Goal: Task Accomplishment & Management: Manage account settings

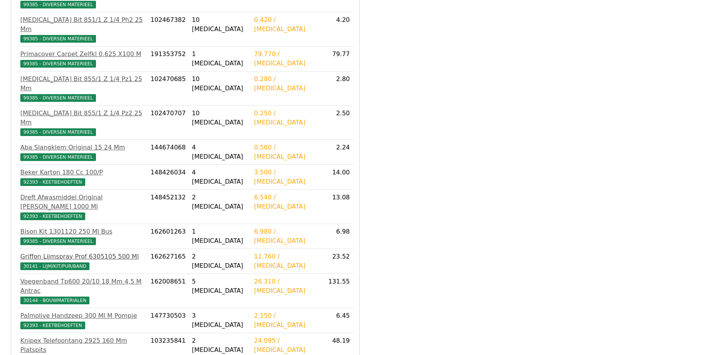
scroll to position [477, 0]
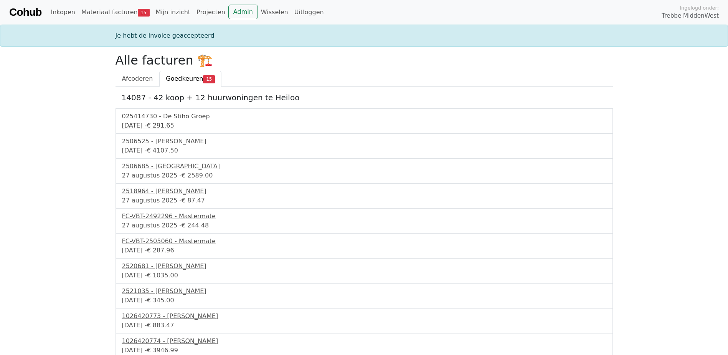
click at [170, 117] on div "025414730 - De Stiho Groep" at bounding box center [364, 116] width 485 height 9
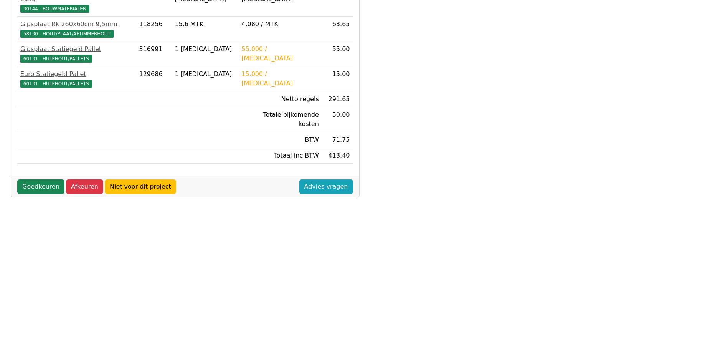
scroll to position [215, 0]
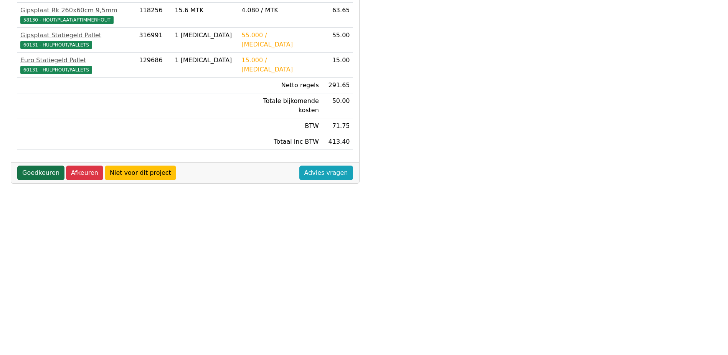
click at [41, 165] on link "Goedkeuren" at bounding box center [40, 172] width 47 height 15
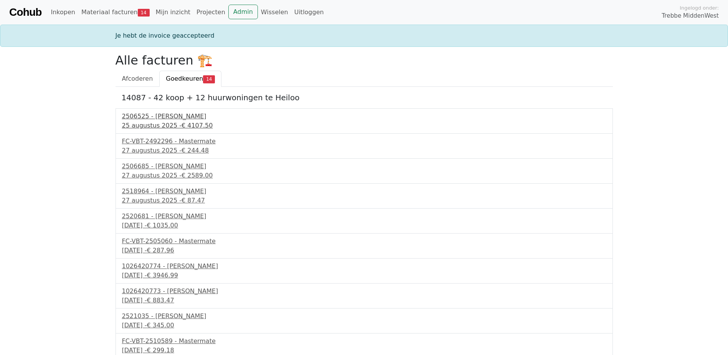
click at [155, 116] on div "2506525 - Aberson" at bounding box center [364, 116] width 485 height 9
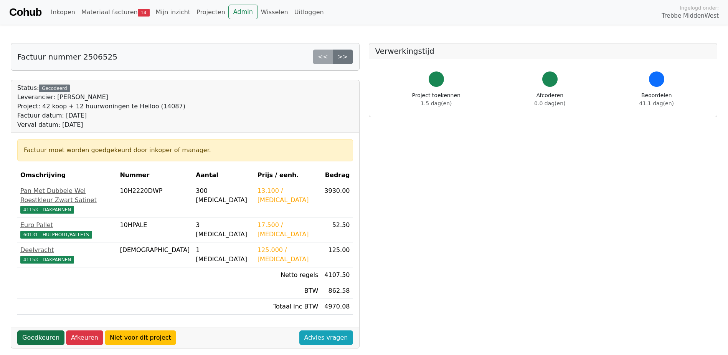
click at [39, 330] on link "Goedkeuren" at bounding box center [40, 337] width 47 height 15
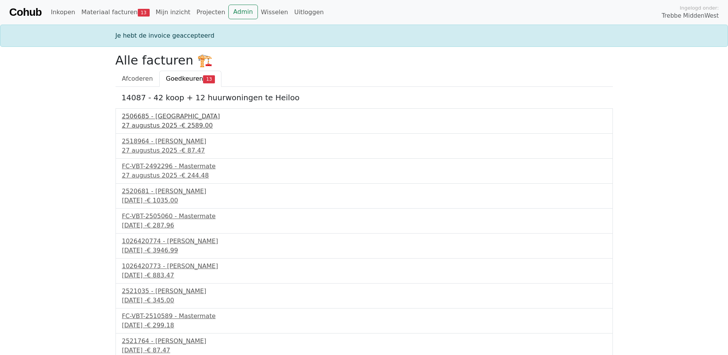
click at [158, 118] on div "2506685 - [GEOGRAPHIC_DATA]" at bounding box center [364, 116] width 485 height 9
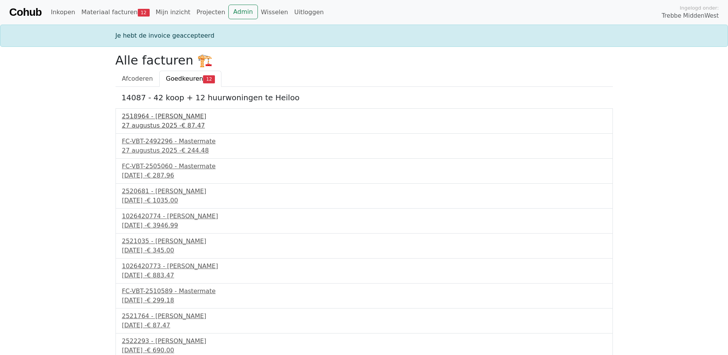
click at [151, 114] on div "2518964 - Van Dalen" at bounding box center [364, 116] width 485 height 9
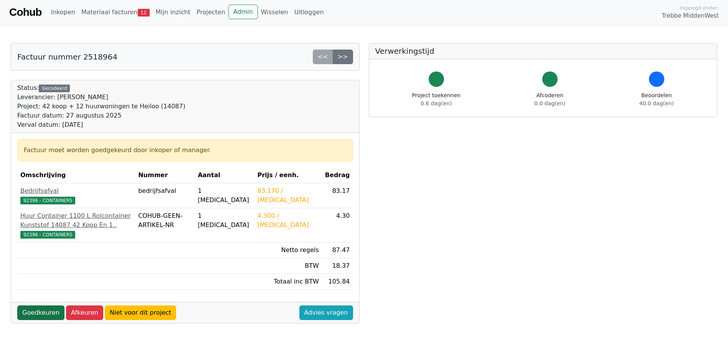
click at [51, 319] on link "Goedkeuren" at bounding box center [40, 312] width 47 height 15
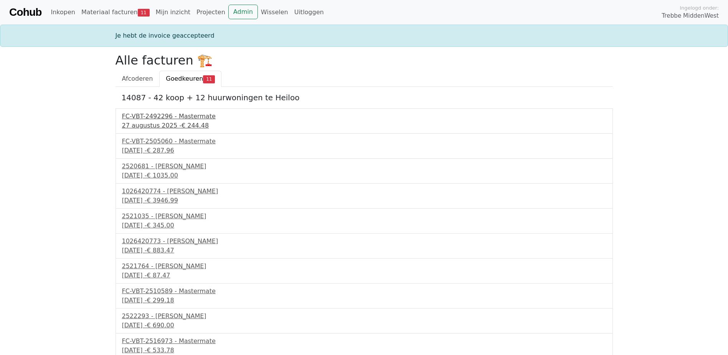
click at [148, 120] on div "FC-VBT-2492296 - Mastermate" at bounding box center [364, 116] width 485 height 9
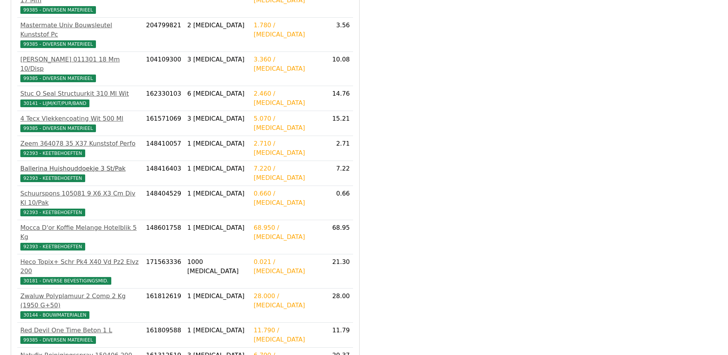
scroll to position [269, 0]
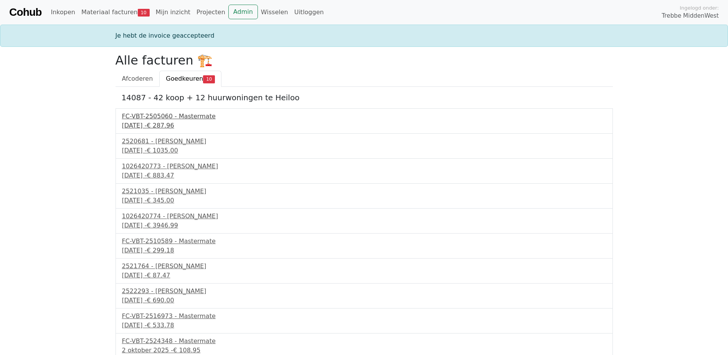
click at [161, 118] on div "FC-VBT-2505060 - Mastermate" at bounding box center [364, 116] width 485 height 9
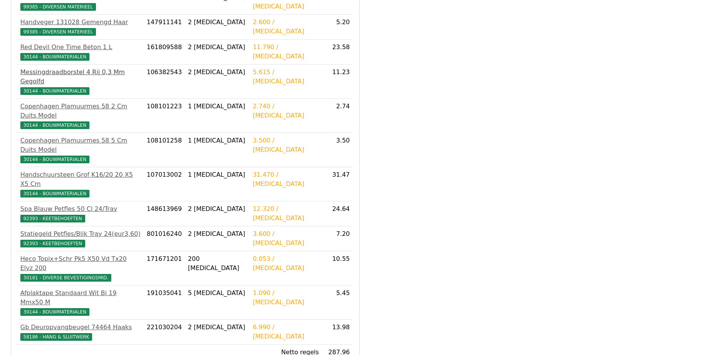
scroll to position [346, 0]
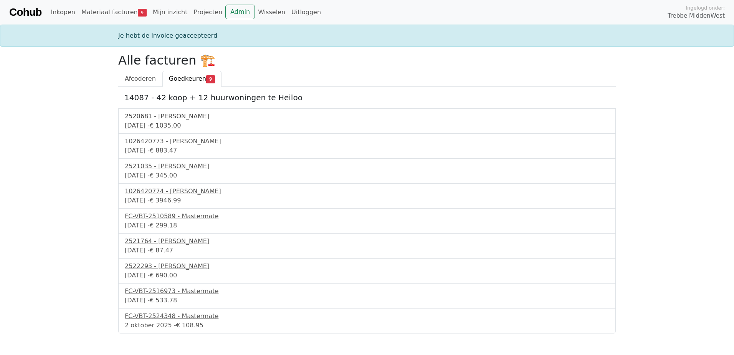
click at [153, 120] on div "2520681 - [PERSON_NAME]" at bounding box center [367, 116] width 485 height 9
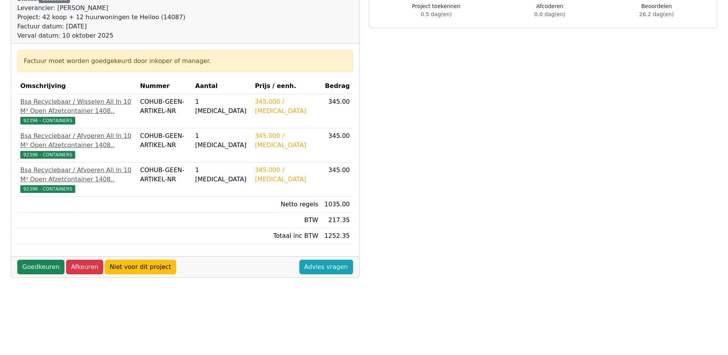
scroll to position [115, 0]
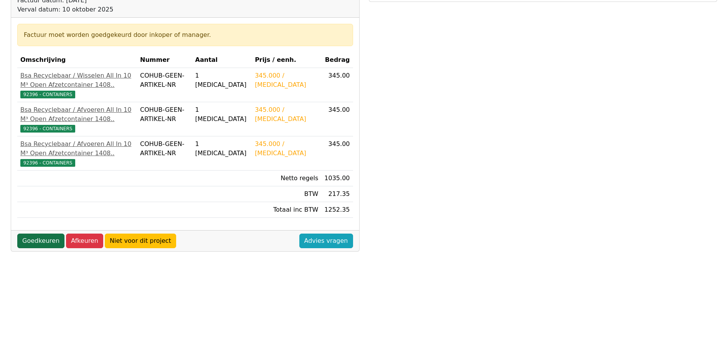
click at [45, 246] on link "Goedkeuren" at bounding box center [40, 240] width 47 height 15
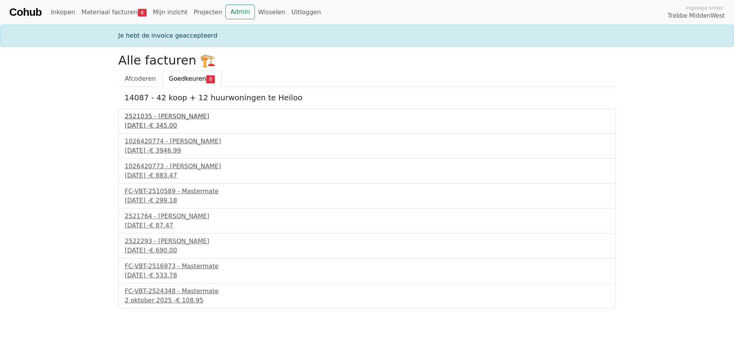
click at [165, 117] on div "2521035 - Van Dalen" at bounding box center [367, 116] width 485 height 9
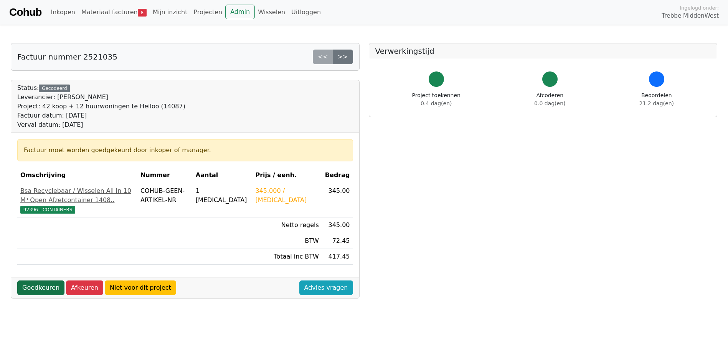
click at [38, 294] on link "Goedkeuren" at bounding box center [40, 287] width 47 height 15
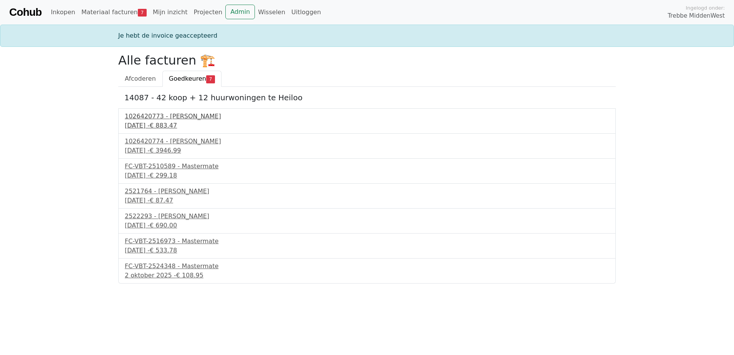
click at [181, 119] on div "1026420773 - [PERSON_NAME]" at bounding box center [367, 116] width 485 height 9
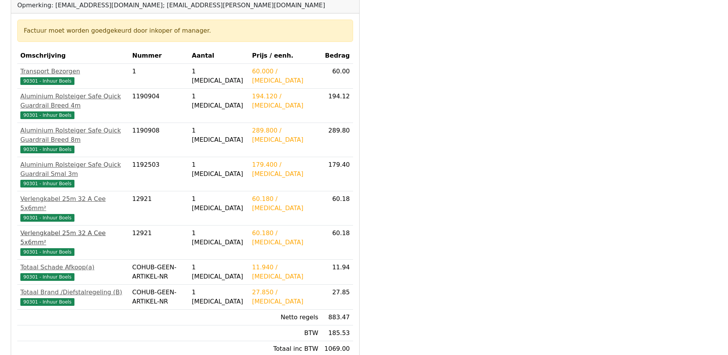
scroll to position [115, 0]
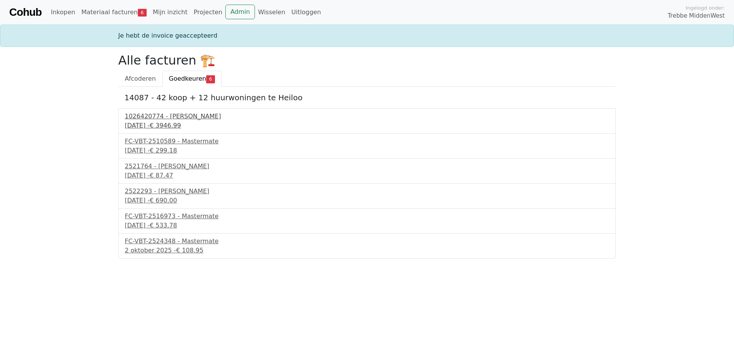
click at [178, 121] on div "15 september 2025 - € 3946.99" at bounding box center [367, 125] width 485 height 9
click at [162, 146] on div "17 september 2025 - € 299.18" at bounding box center [367, 150] width 485 height 9
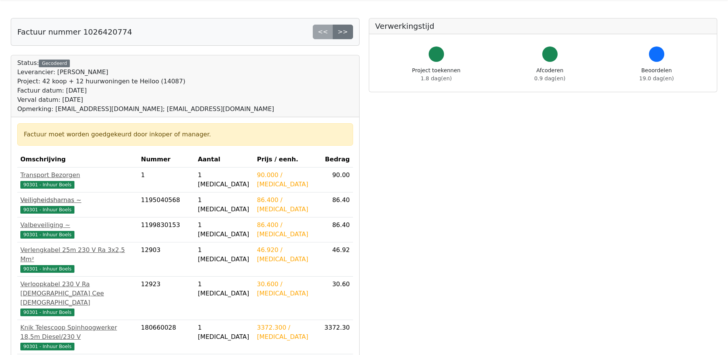
scroll to position [38, 0]
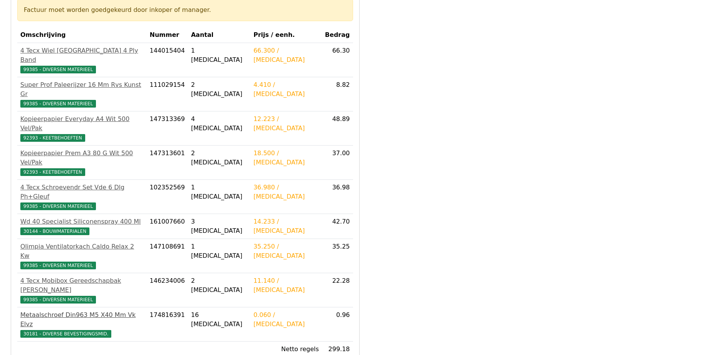
scroll to position [154, 0]
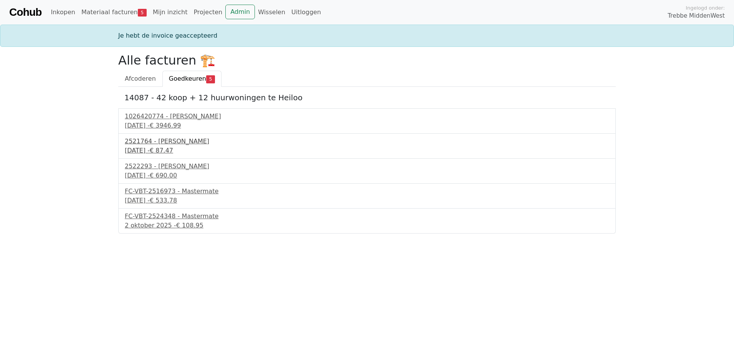
click at [159, 142] on div "2521764 - [PERSON_NAME]" at bounding box center [367, 141] width 485 height 9
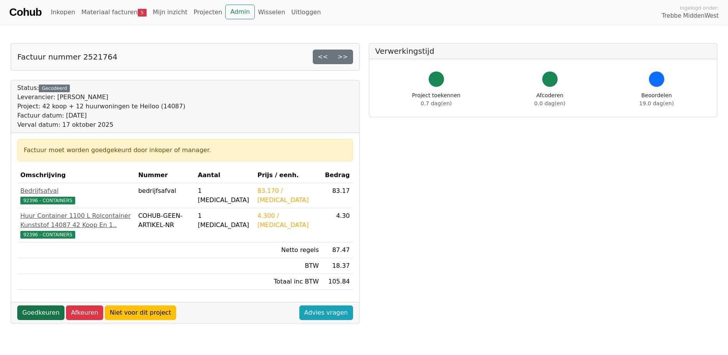
click at [39, 320] on link "Goedkeuren" at bounding box center [40, 312] width 47 height 15
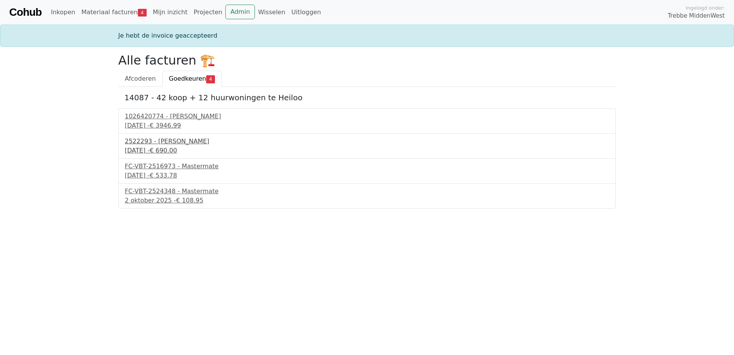
click at [164, 139] on div "2522293 - Van Dalen" at bounding box center [367, 141] width 485 height 9
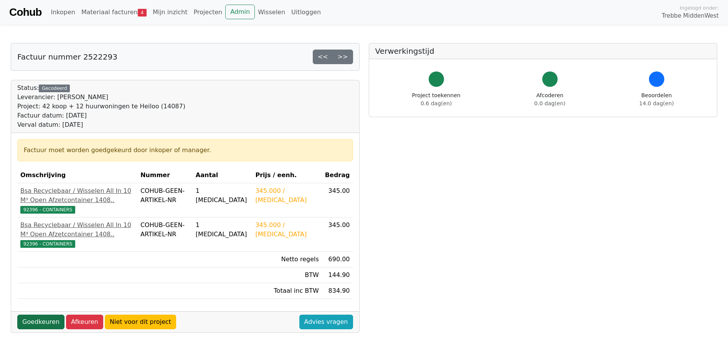
click at [40, 329] on link "Goedkeuren" at bounding box center [40, 321] width 47 height 15
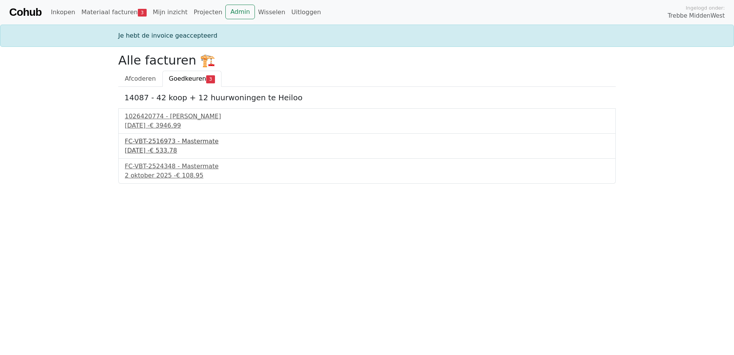
click at [175, 144] on div "FC-VBT-2516973 - Mastermate" at bounding box center [367, 141] width 485 height 9
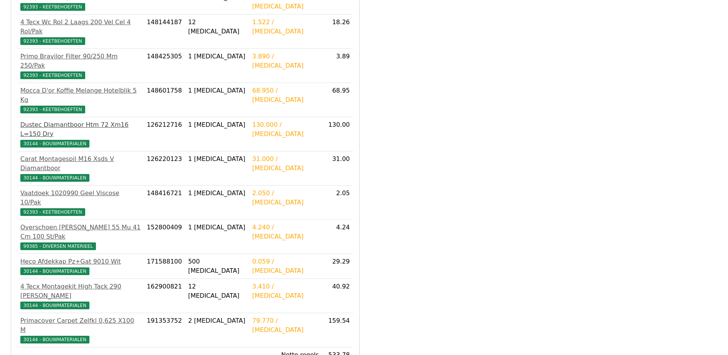
scroll to position [252, 0]
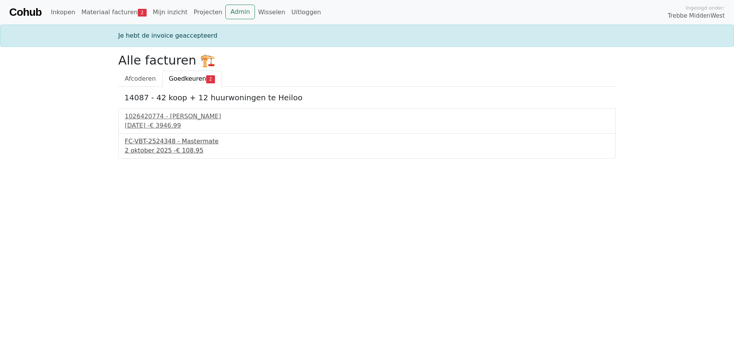
click at [160, 145] on div "FC-VBT-2524348 - Mastermate" at bounding box center [367, 141] width 485 height 9
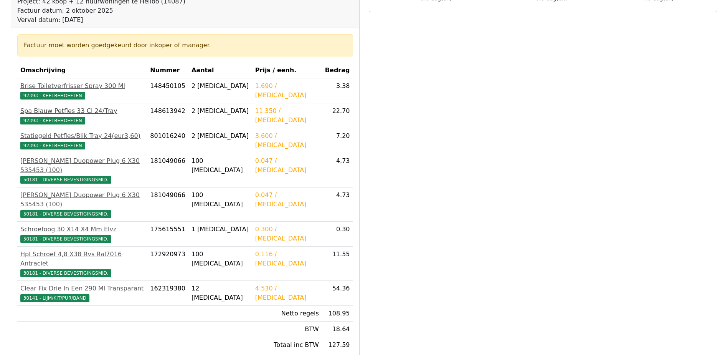
scroll to position [115, 0]
